Goal: Check status: Check status

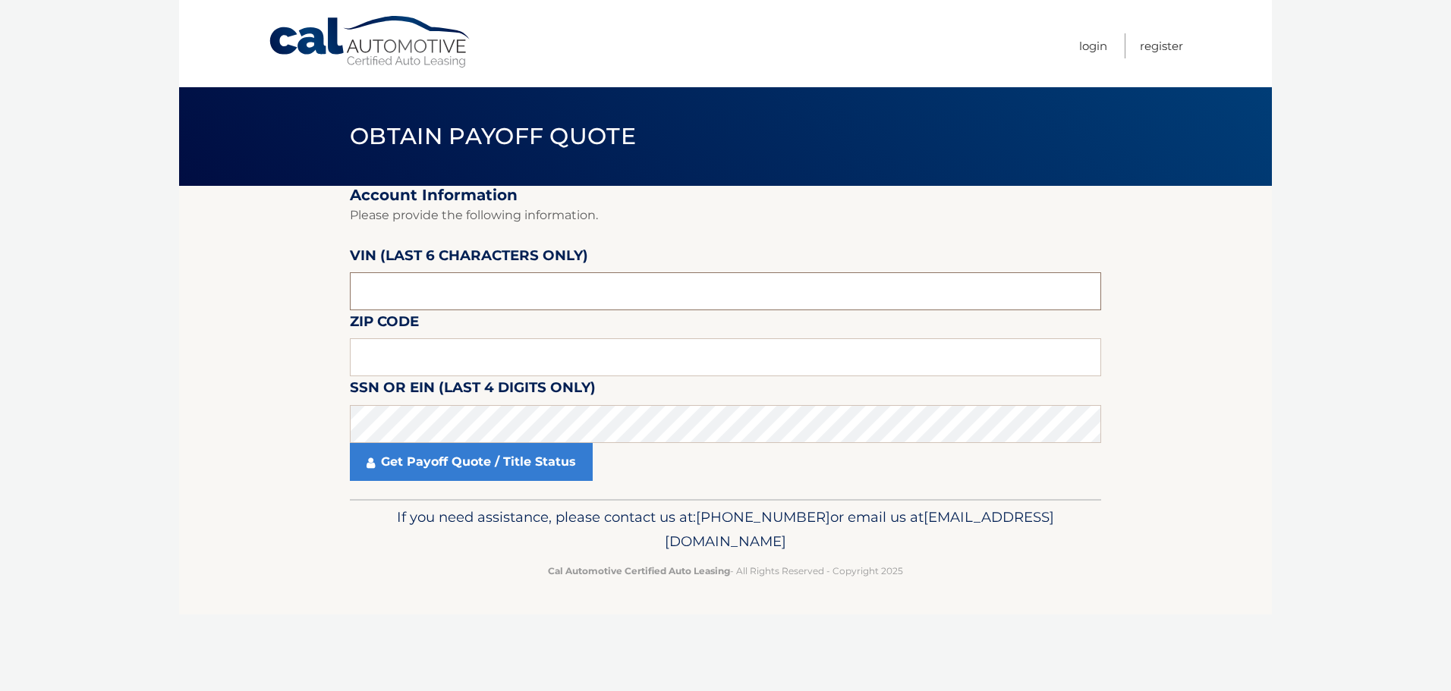
click at [412, 294] on input "text" at bounding box center [725, 291] width 751 height 38
type input "709468"
click at [392, 368] on input "text" at bounding box center [725, 357] width 751 height 38
type input "11001"
click button "For Originating Dealer" at bounding box center [0, 0] width 0 height 0
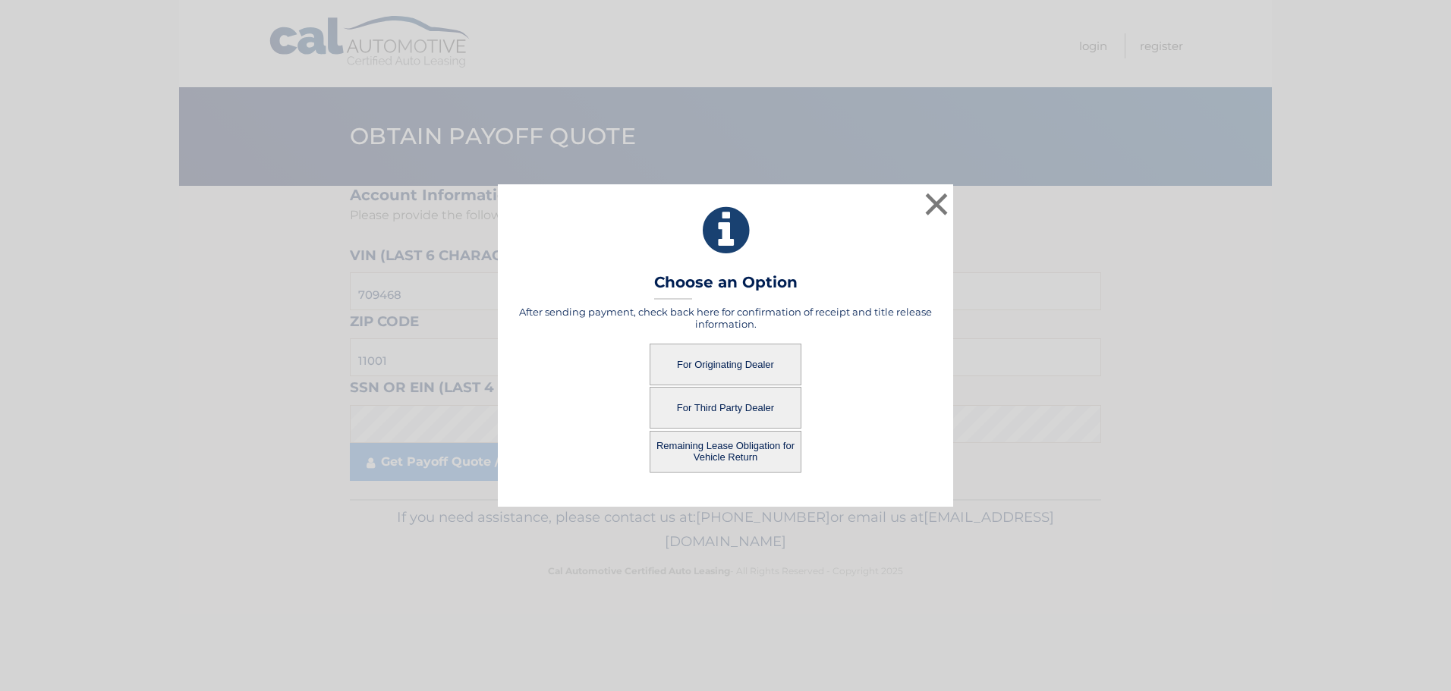
click at [712, 352] on button "For Originating Dealer" at bounding box center [726, 365] width 152 height 42
